Goal: Information Seeking & Learning: Learn about a topic

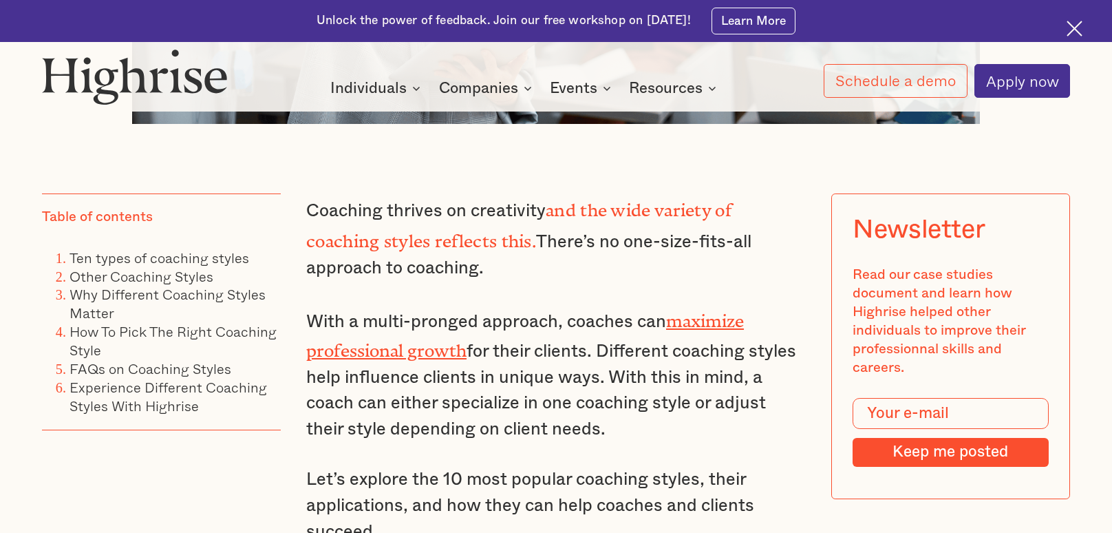
scroll to position [969, 0]
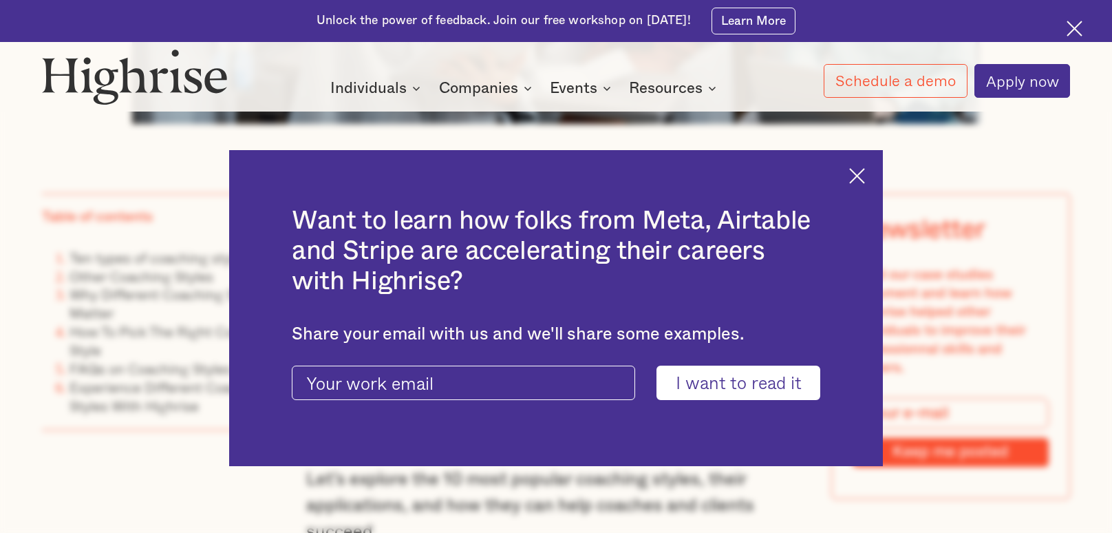
click at [885, 200] on div "Want to learn how folks from Meta, Airtable and Stripe are accelerating their c…" at bounding box center [556, 308] width 1112 height 533
click at [855, 171] on img at bounding box center [857, 176] width 16 height 16
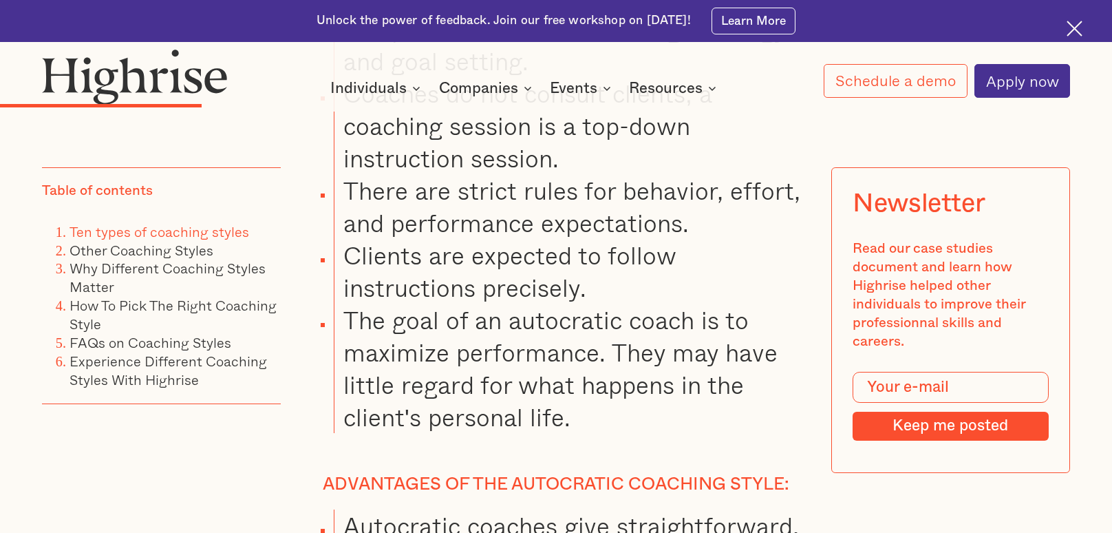
scroll to position [5395, 0]
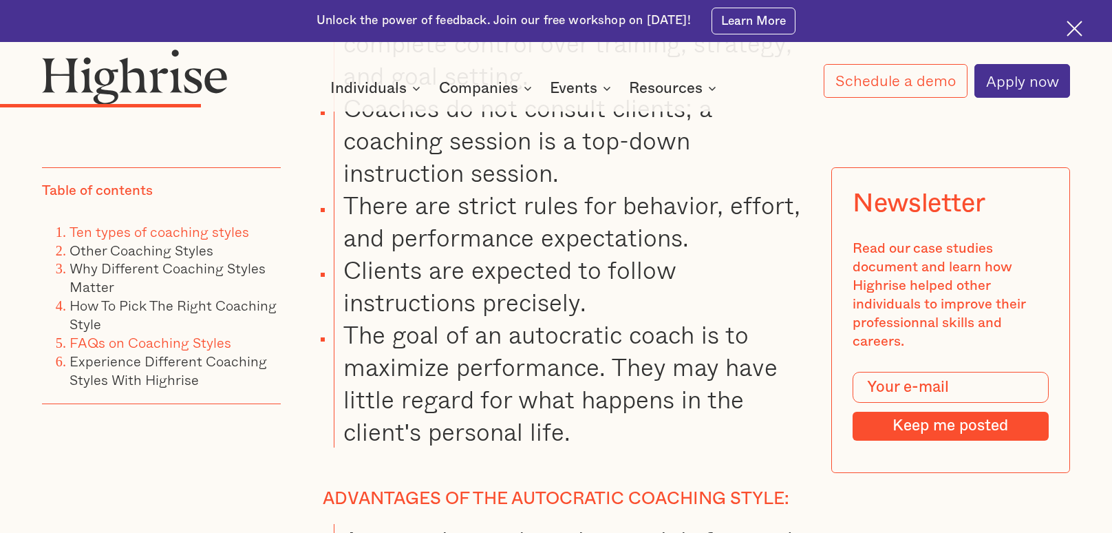
click at [70, 351] on link "FAQs on Coaching Styles" at bounding box center [151, 341] width 162 height 21
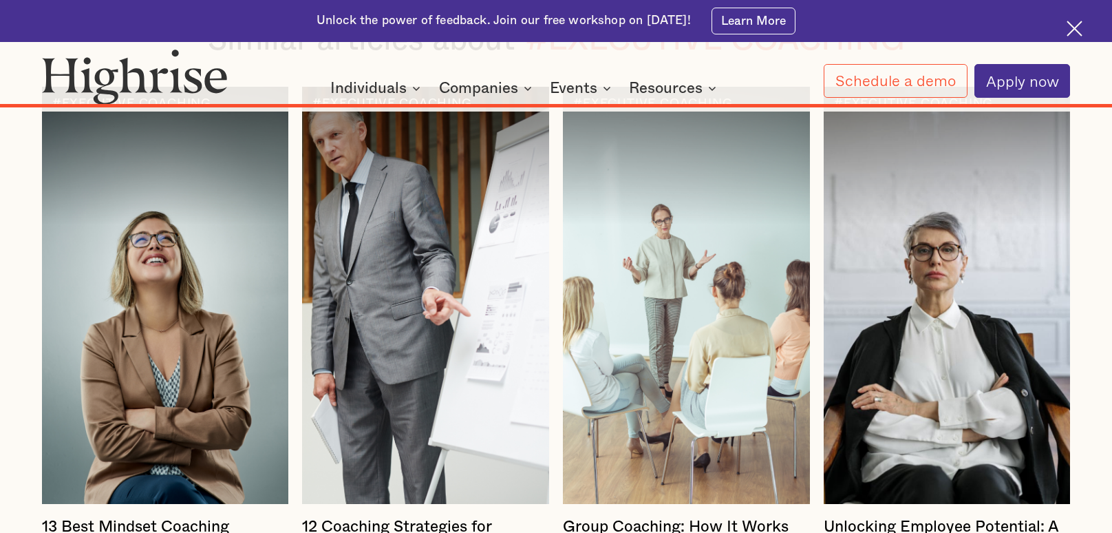
scroll to position [23029, 0]
click at [72, 518] on h4 "13 Best Mindset Coaching Strategies (Only 1% Know)" at bounding box center [165, 537] width 247 height 38
click at [62, 518] on h4 "13 Best Mindset Coaching Strategies (Only 1% Know)" at bounding box center [165, 537] width 247 height 38
click at [59, 244] on div at bounding box center [165, 295] width 247 height 417
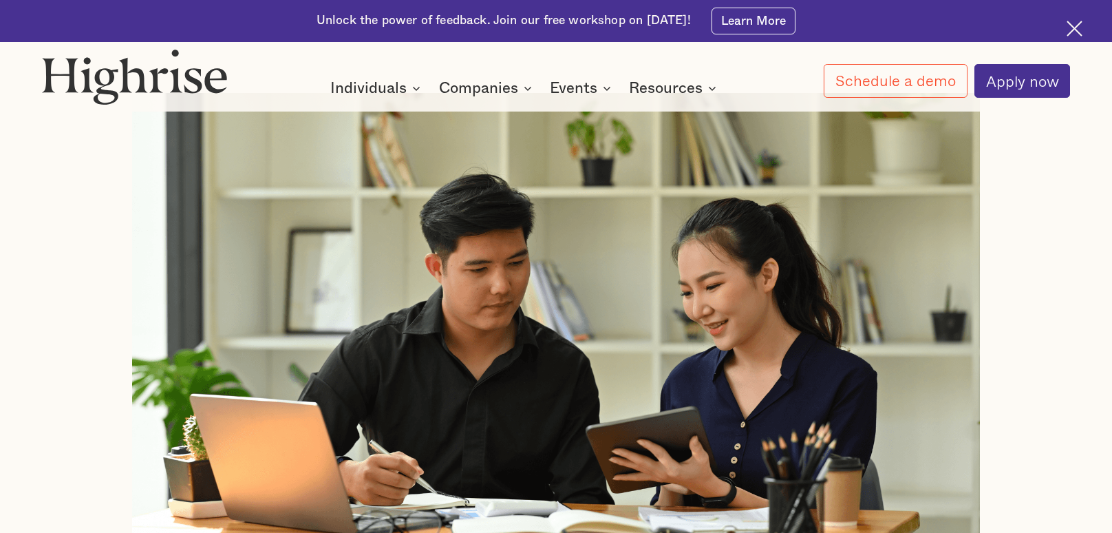
click at [113, 252] on div at bounding box center [556, 325] width 1029 height 464
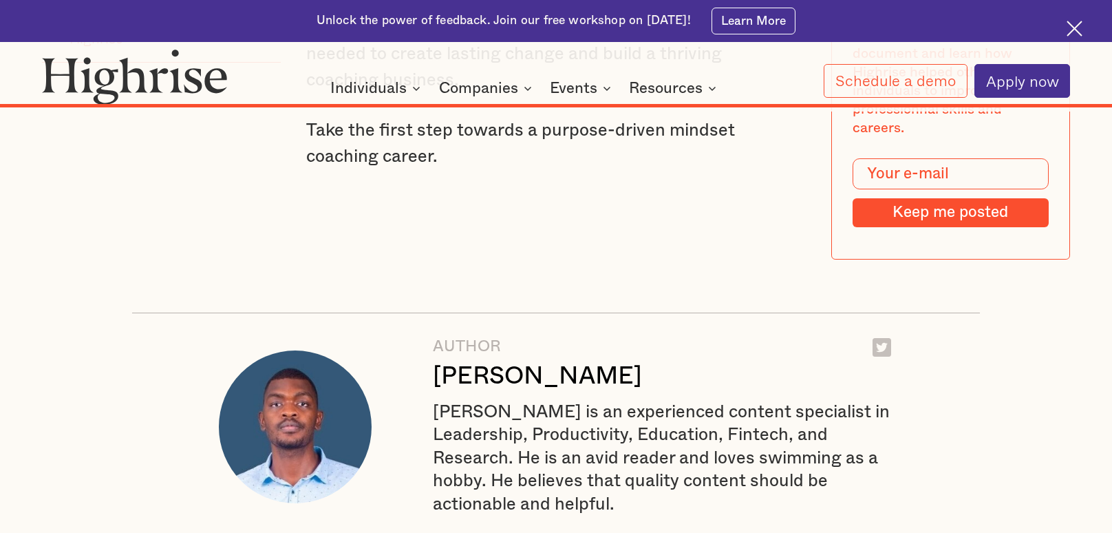
scroll to position [23221, 0]
click at [0, 0] on div "by function 2" at bounding box center [0, 0] width 0 height 0
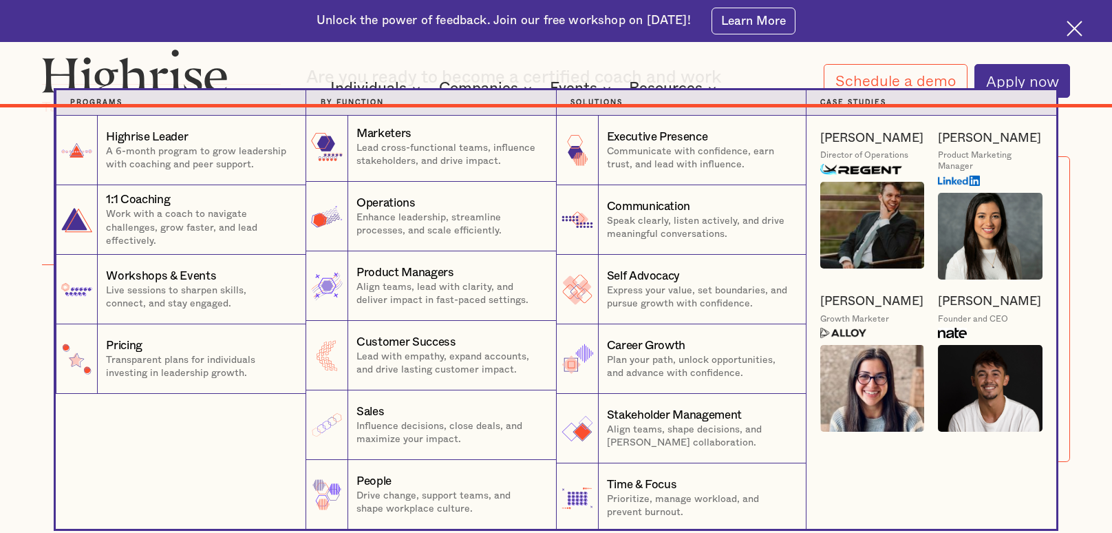
scroll to position [23017, 0]
click at [134, 157] on p "A 6-month program to grow leadership with coaching and peer support." at bounding box center [199, 159] width 186 height 28
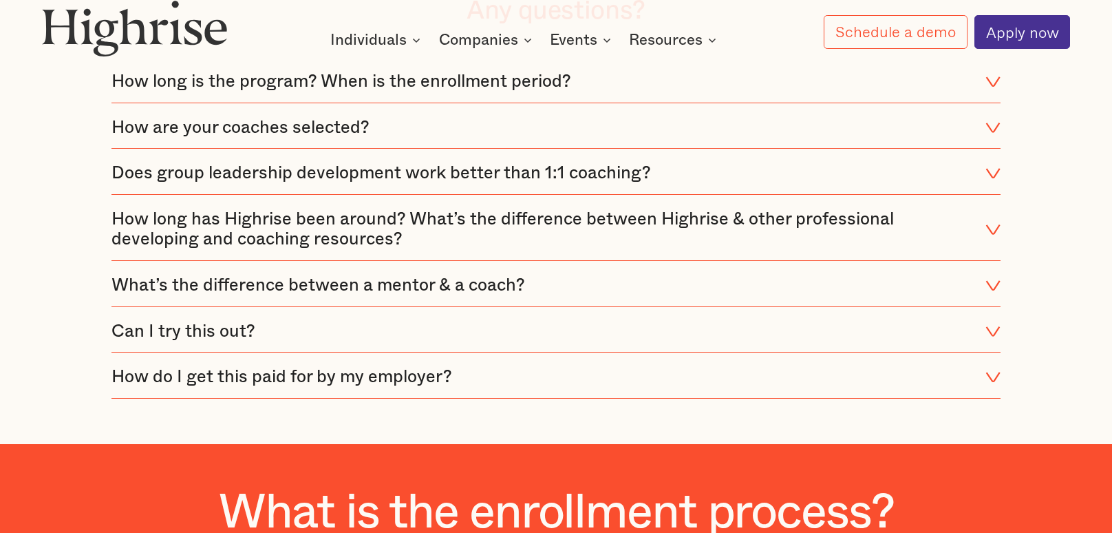
scroll to position [3057, 0]
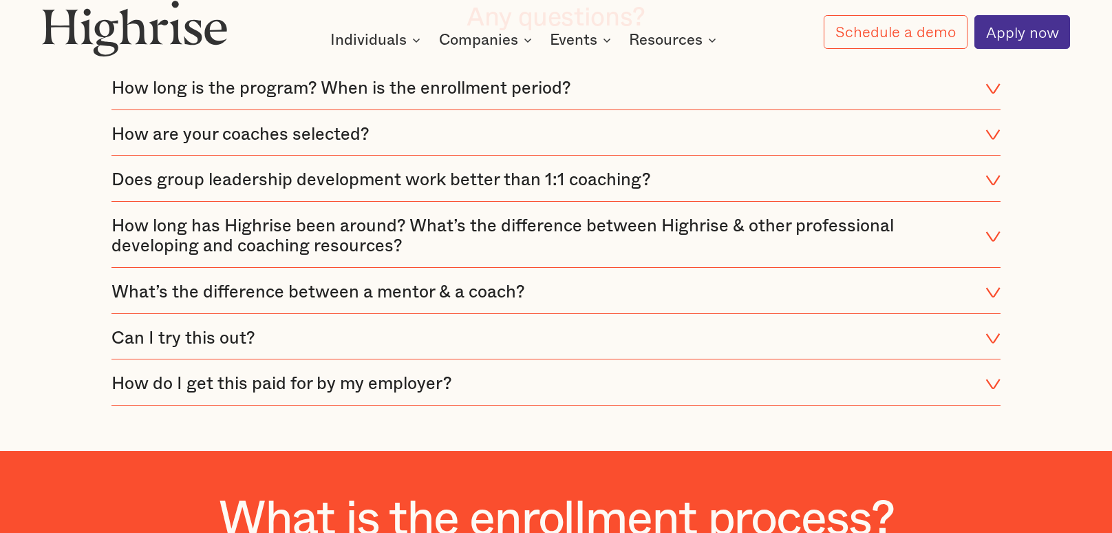
click at [142, 290] on div "What’s the difference between a mentor & a coach?" at bounding box center [318, 292] width 414 height 21
